Goal: Transaction & Acquisition: Purchase product/service

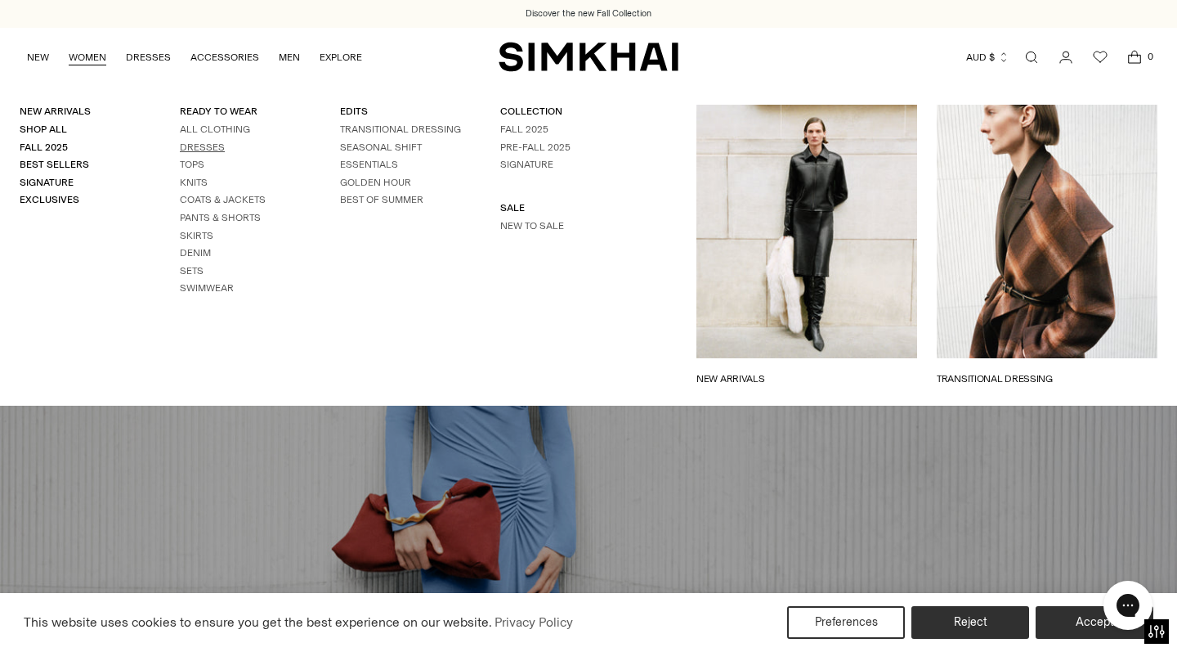
click at [189, 143] on link "Dresses" at bounding box center [202, 146] width 45 height 11
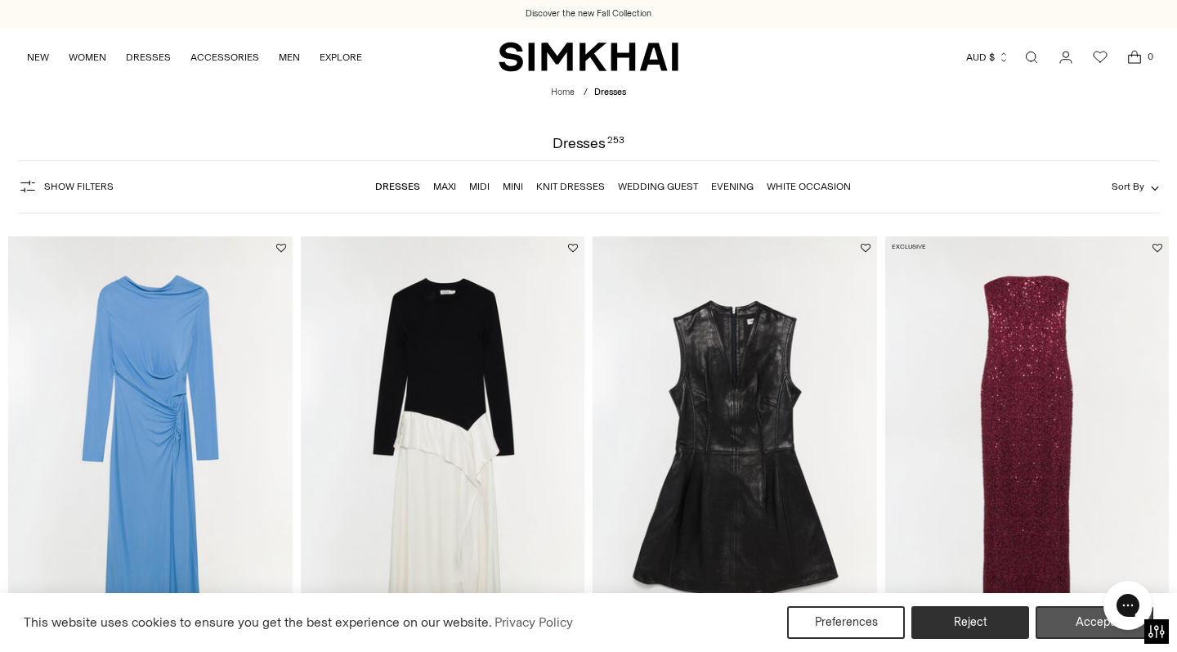
click at [1064, 612] on button "Accept" at bounding box center [1095, 622] width 118 height 33
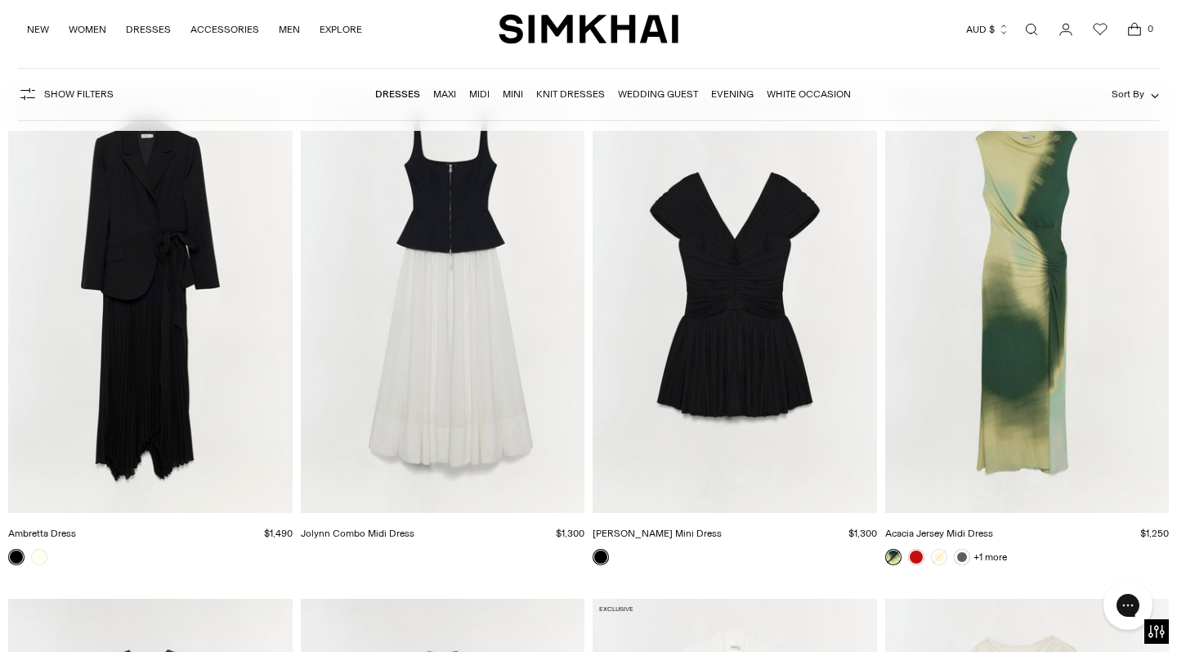
scroll to position [5959, 0]
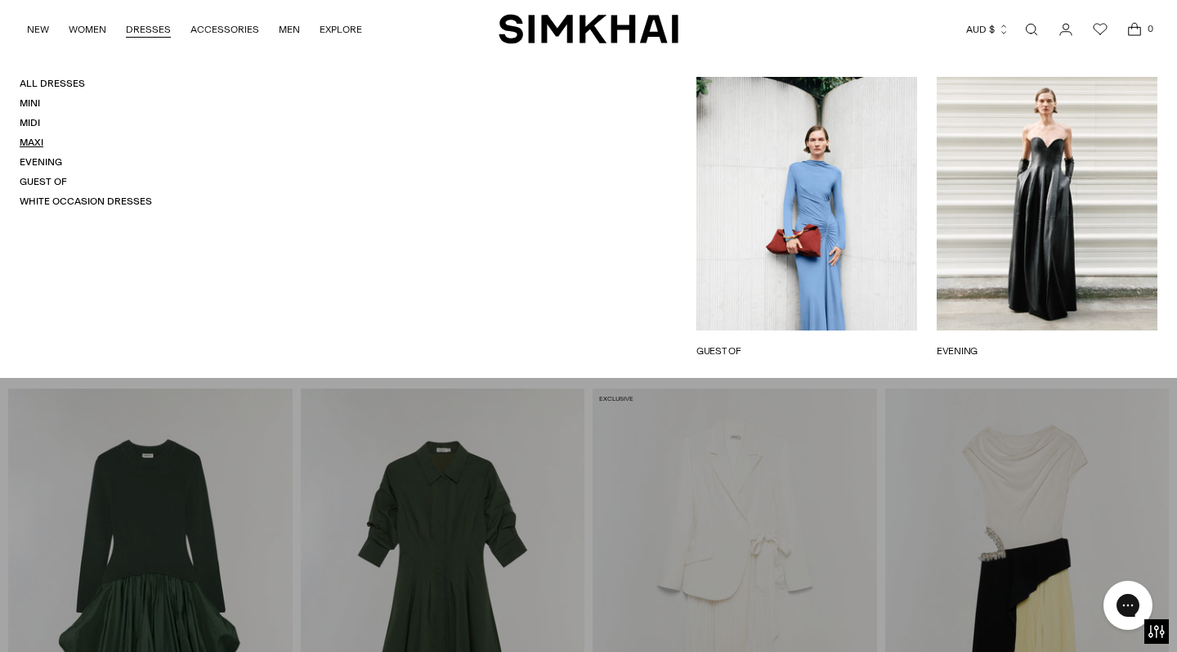
click at [39, 137] on link "Maxi" at bounding box center [32, 142] width 24 height 11
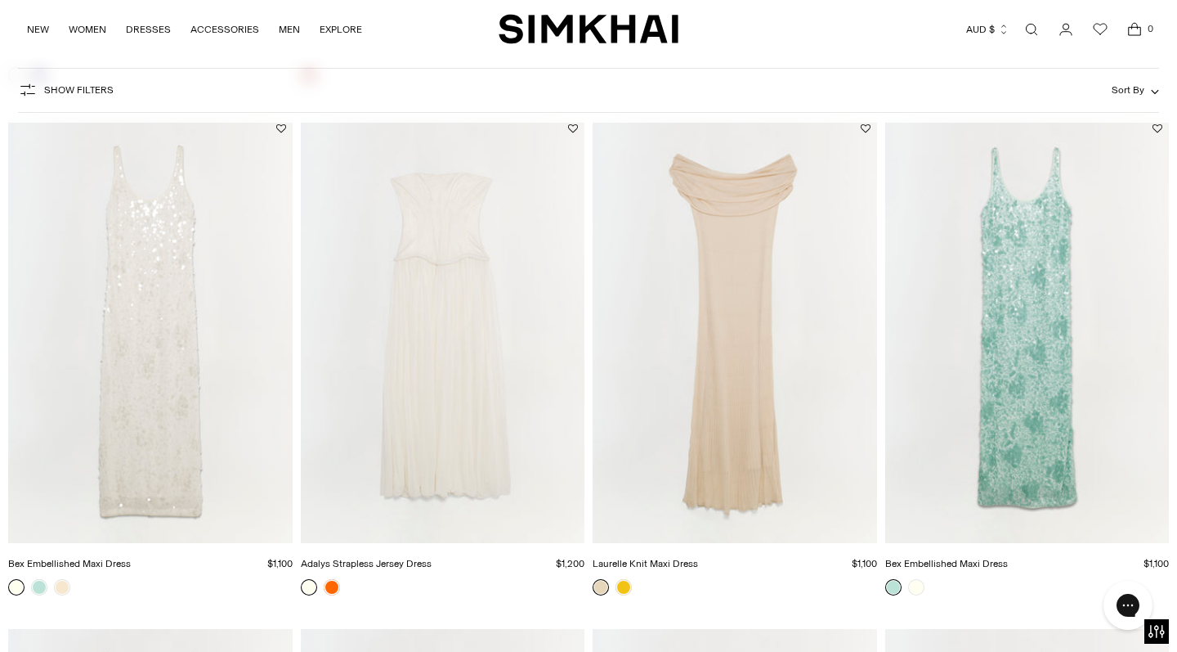
scroll to position [2671, 0]
click at [915, 590] on link at bounding box center [916, 587] width 16 height 16
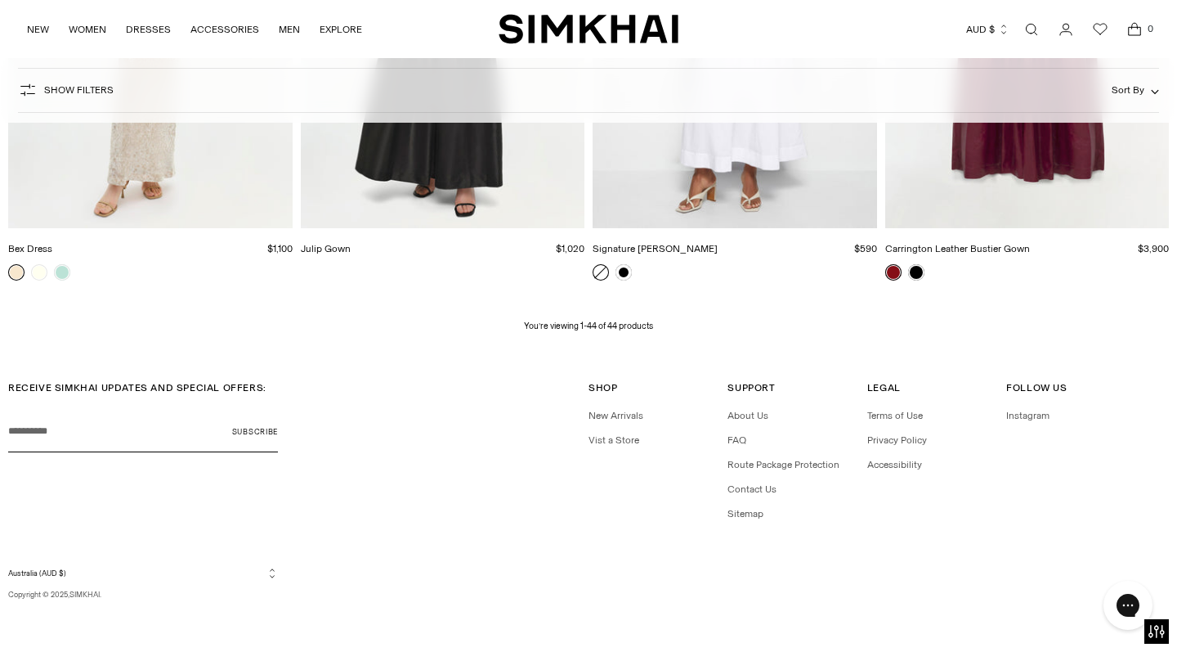
scroll to position [5545, 0]
